Goal: Task Accomplishment & Management: Manage account settings

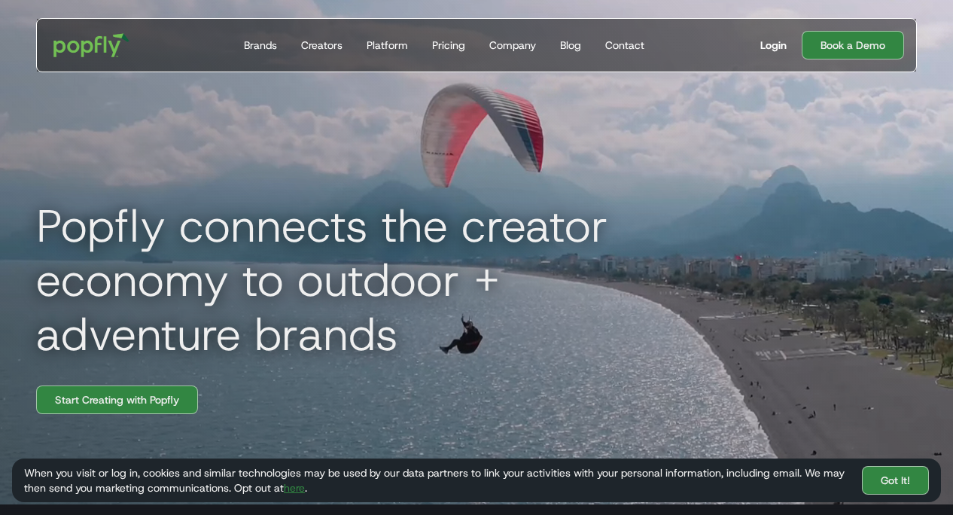
click at [771, 49] on div "Login" at bounding box center [773, 45] width 26 height 15
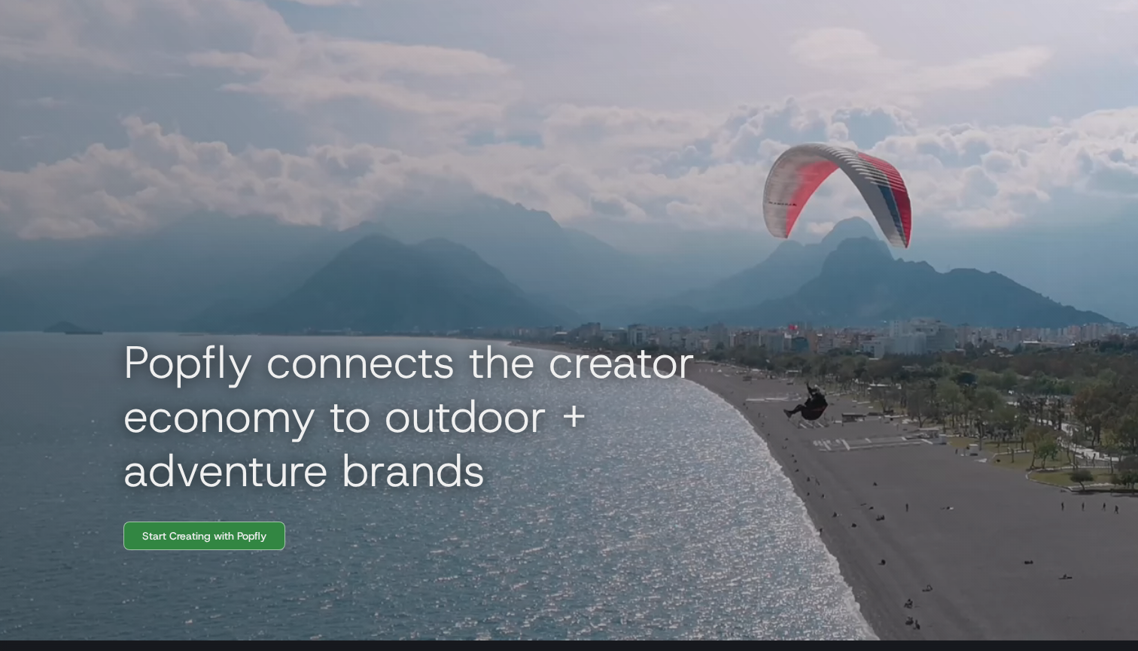
click at [972, 53] on div "Get Started Today Brands Creators Platform Pricing Company Blog Contact For Bra…" at bounding box center [569, 27] width 881 height 54
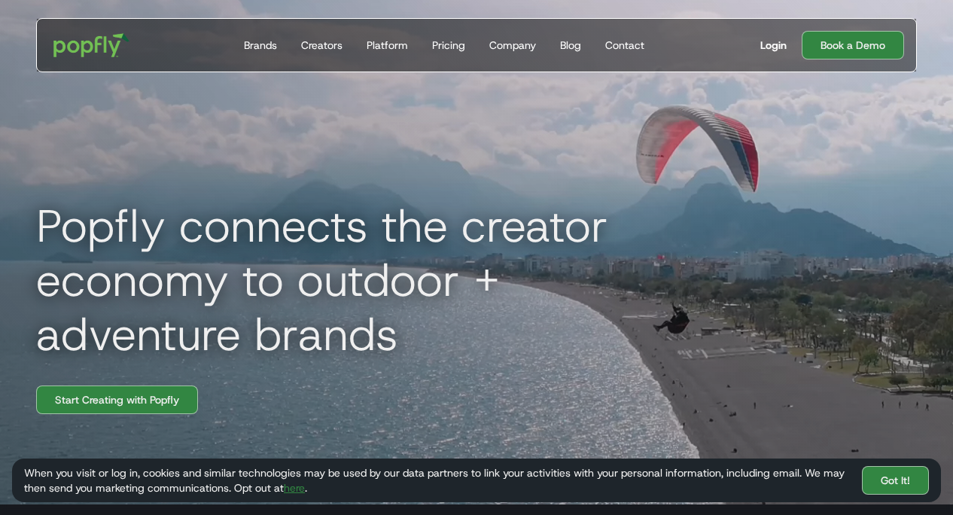
click at [769, 46] on div "Login" at bounding box center [773, 45] width 26 height 15
